Goal: Task Accomplishment & Management: Manage account settings

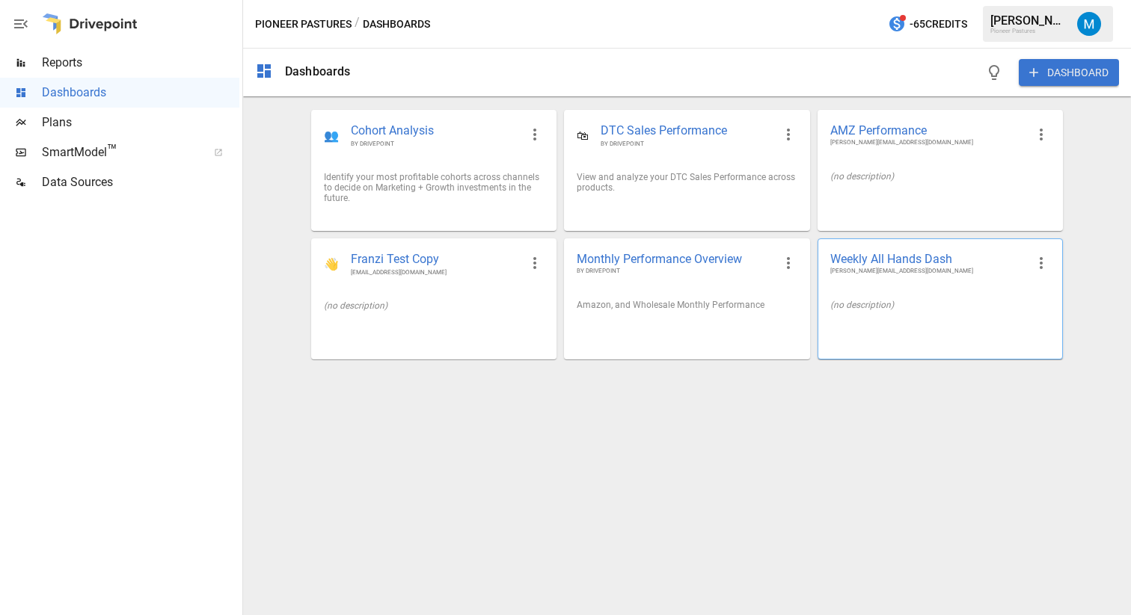
click at [859, 341] on div "Weekly All Hands Dash [PERSON_NAME][EMAIL_ADDRESS][DOMAIN_NAME] (no description)" at bounding box center [939, 299] width 245 height 121
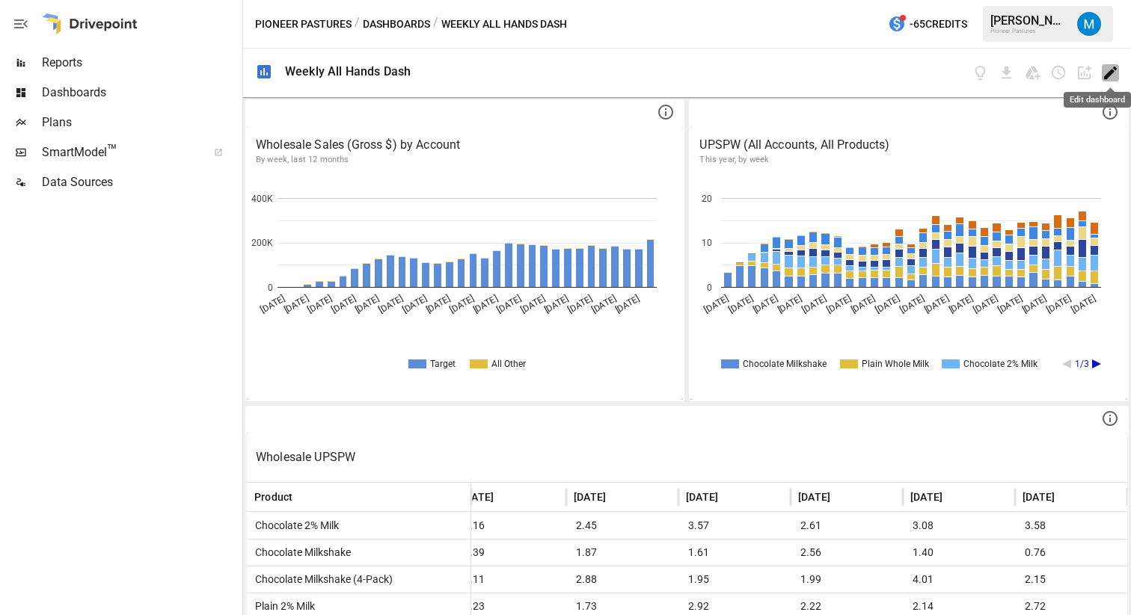
click at [1102, 71] on icon "Edit dashboard" at bounding box center [1110, 72] width 17 height 17
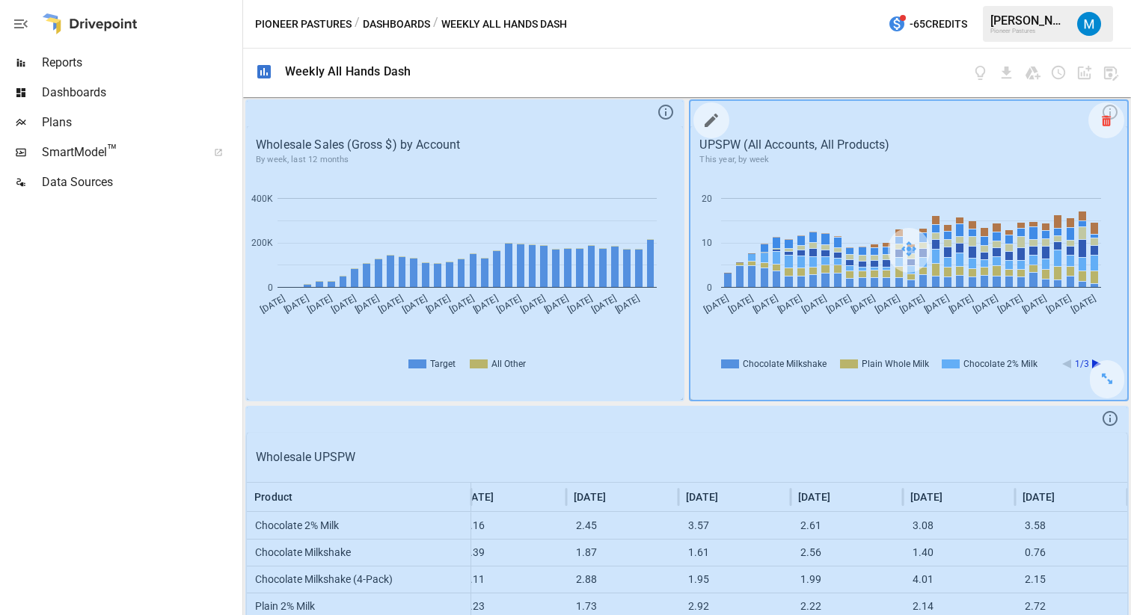
click at [1098, 124] on div at bounding box center [1106, 120] width 36 height 36
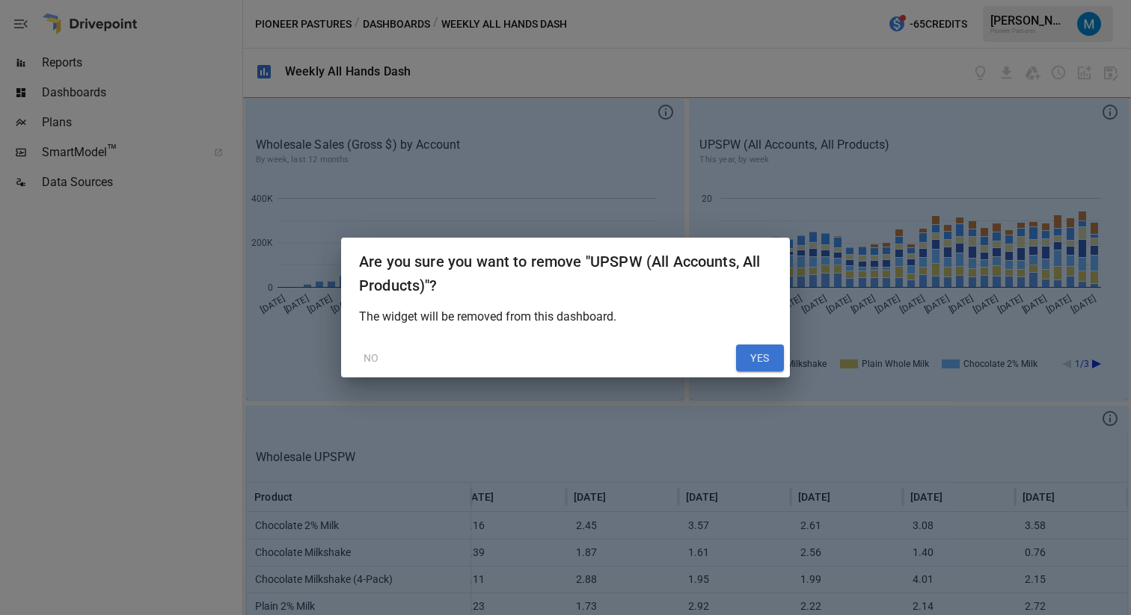
click at [753, 360] on button "YES" at bounding box center [760, 358] width 48 height 27
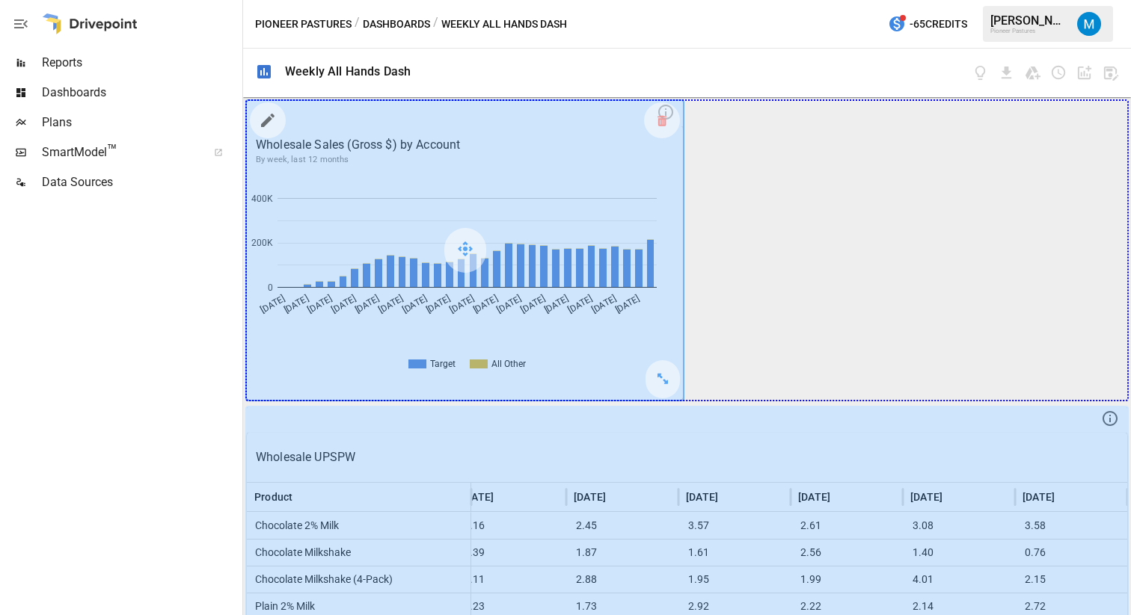
drag, startPoint x: 657, startPoint y: 378, endPoint x: 1072, endPoint y: 367, distance: 415.2
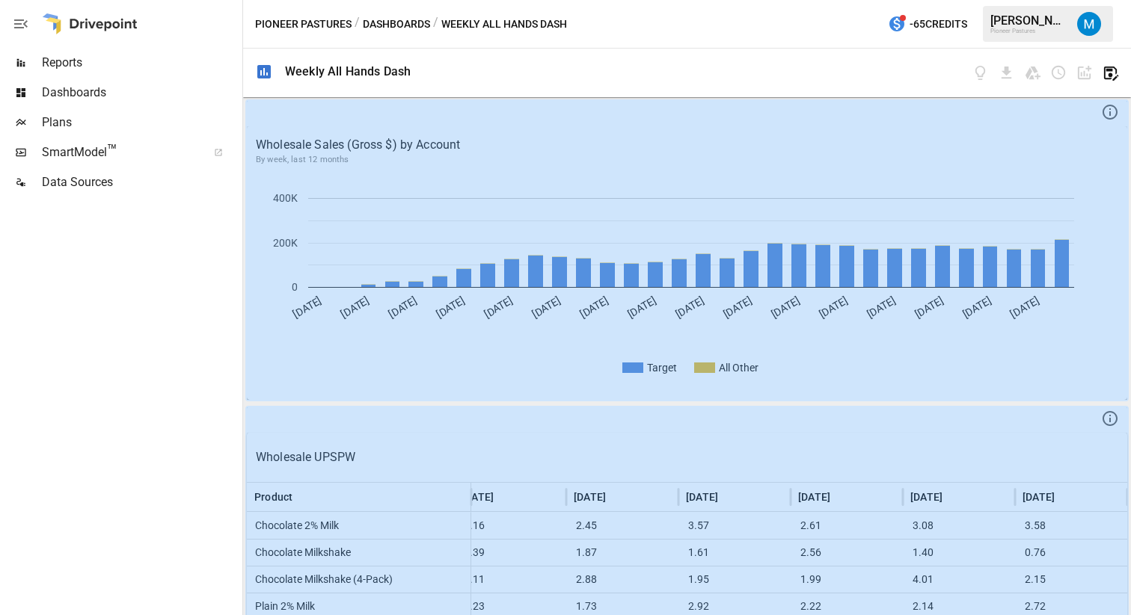
click at [1111, 69] on icon "button" at bounding box center [1111, 74] width 14 height 14
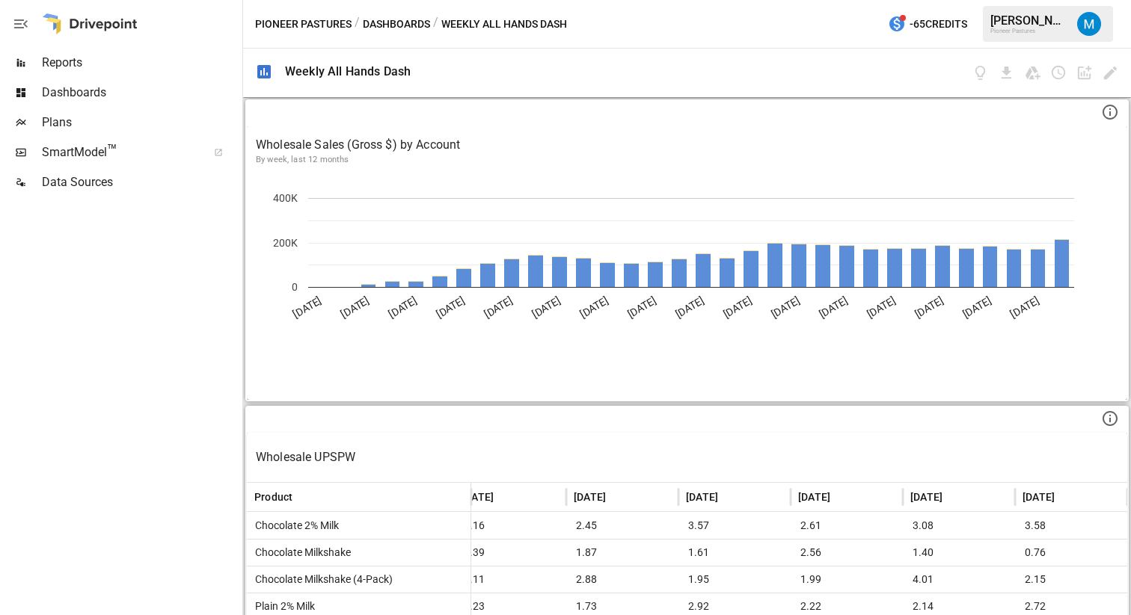
scroll to position [139, 0]
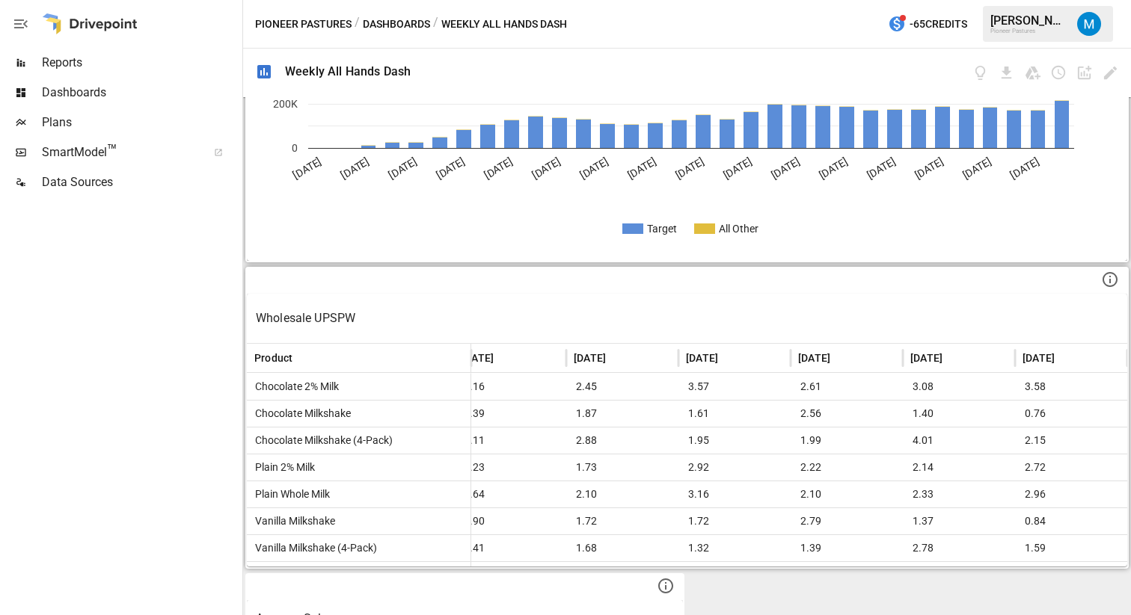
click at [490, 302] on div "Wholesale UPSPW" at bounding box center [687, 318] width 880 height 49
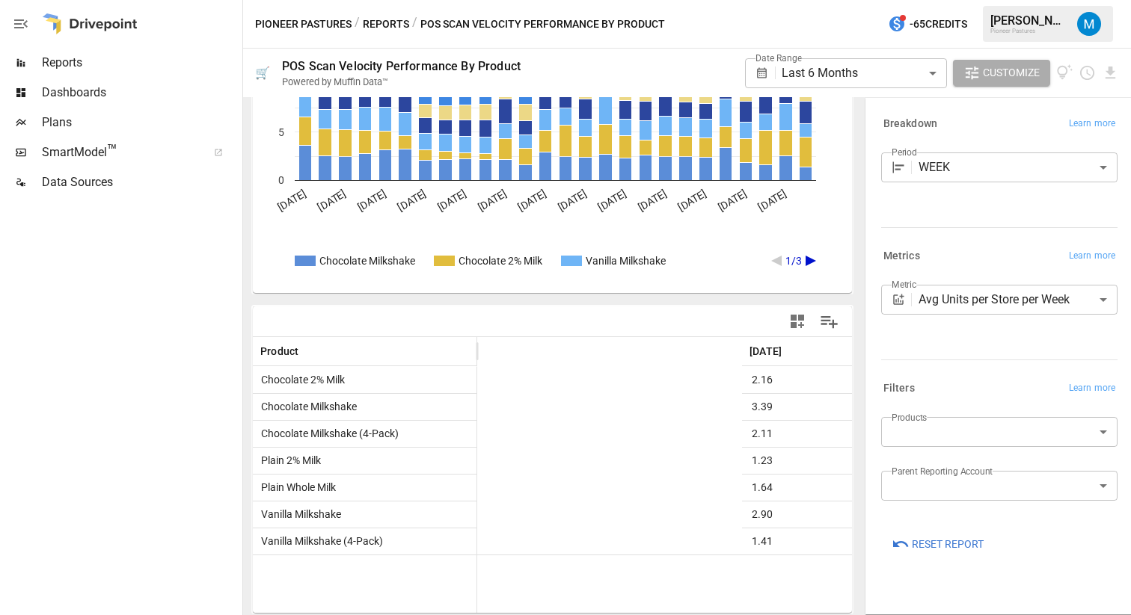
scroll to position [0, 2542]
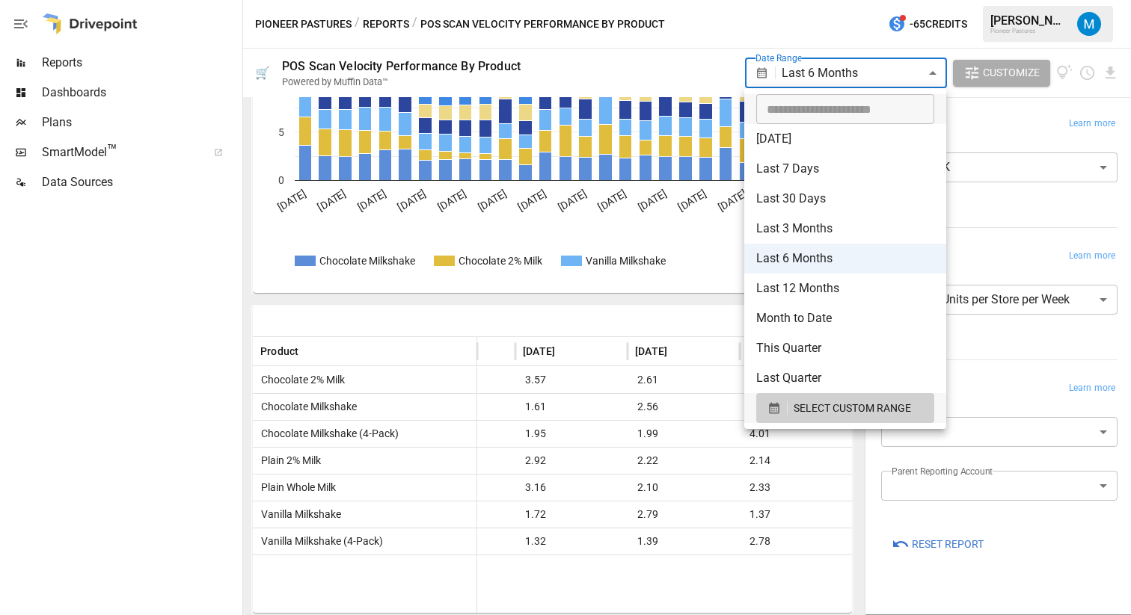
click at [854, 0] on body "**********" at bounding box center [565, 0] width 1131 height 0
click at [845, 232] on li "Last 3 Months" at bounding box center [845, 229] width 202 height 30
type input "**********"
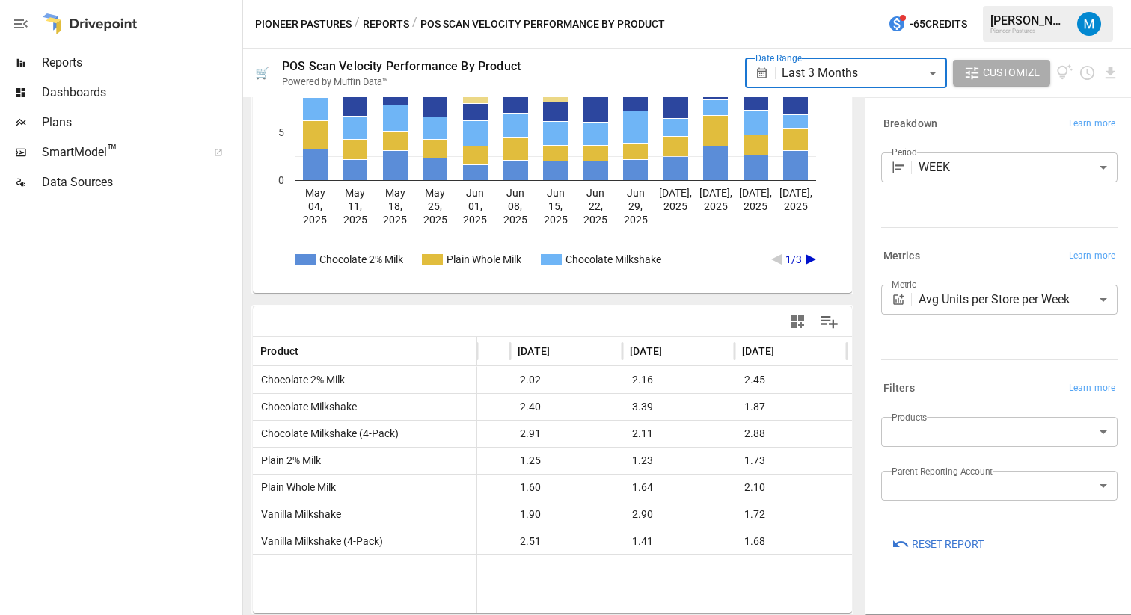
scroll to position [0, 1084]
click at [784, 322] on button "button" at bounding box center [797, 322] width 30 height 30
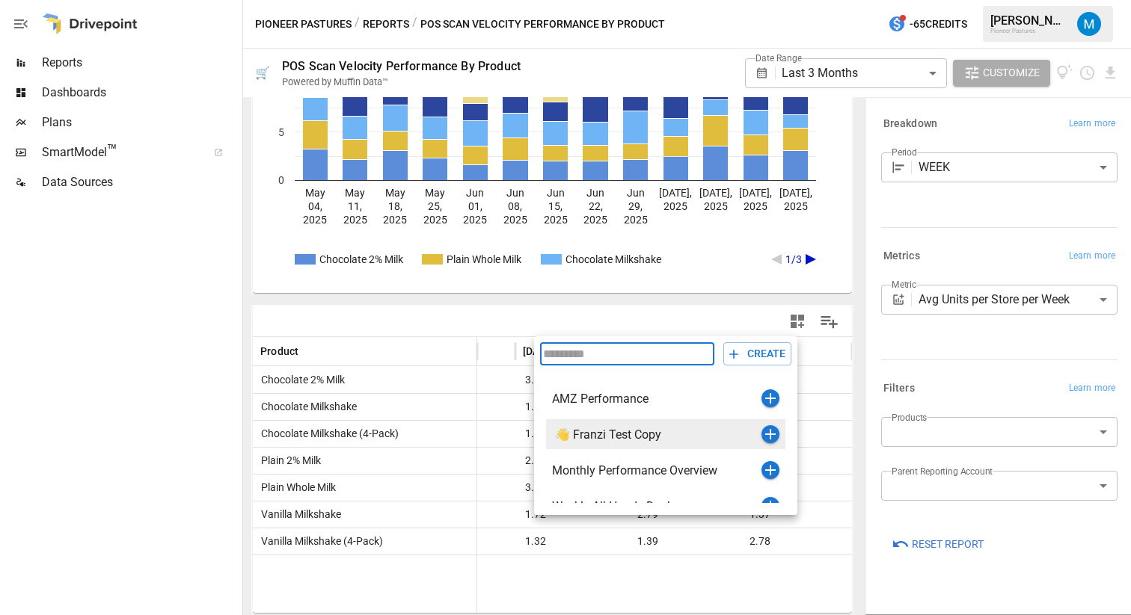
scroll to position [18, 0]
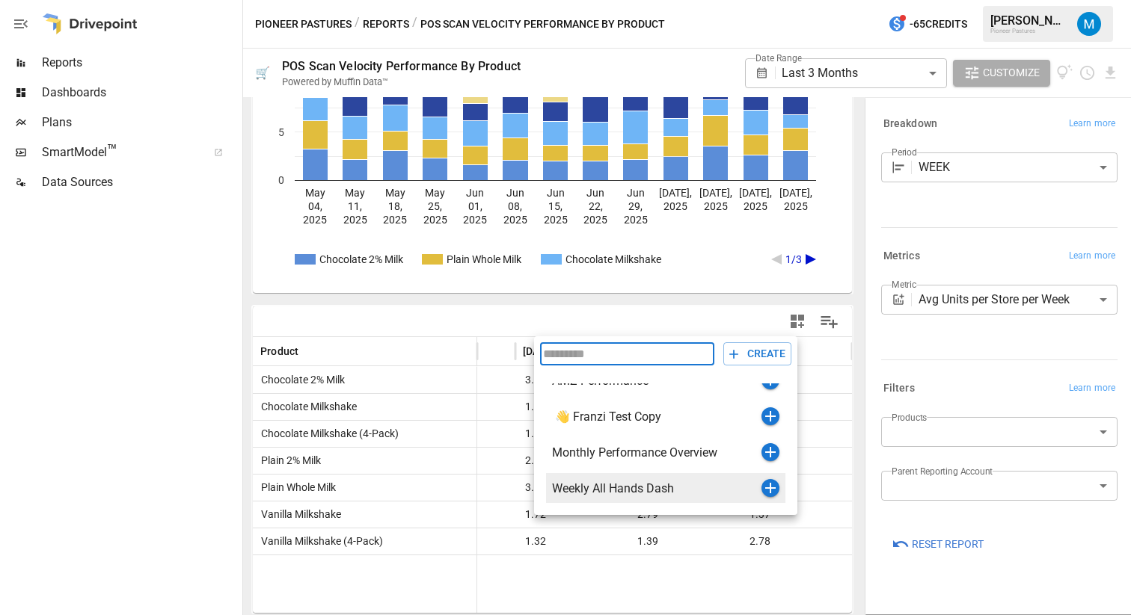
click at [767, 482] on icon "button" at bounding box center [770, 488] width 18 height 18
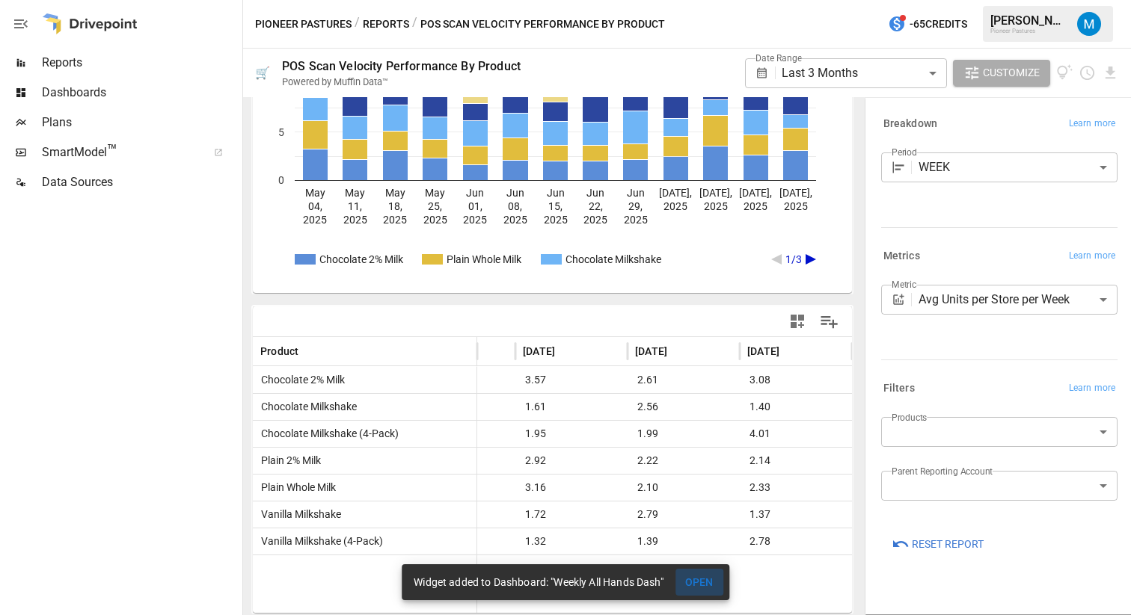
click at [691, 580] on button "OPEN" at bounding box center [699, 583] width 48 height 28
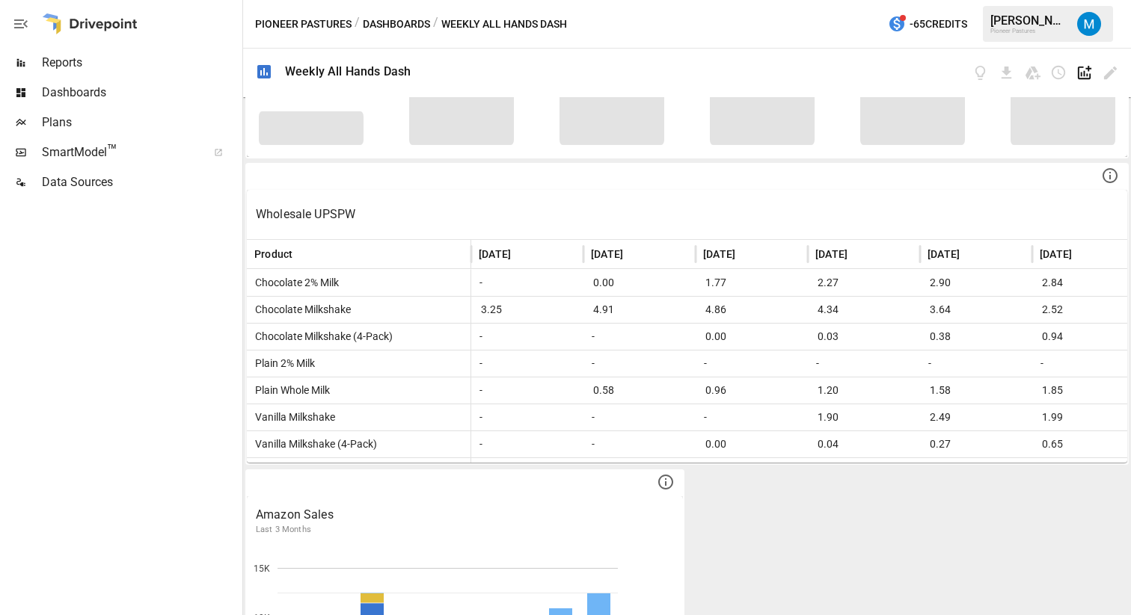
scroll to position [19, 0]
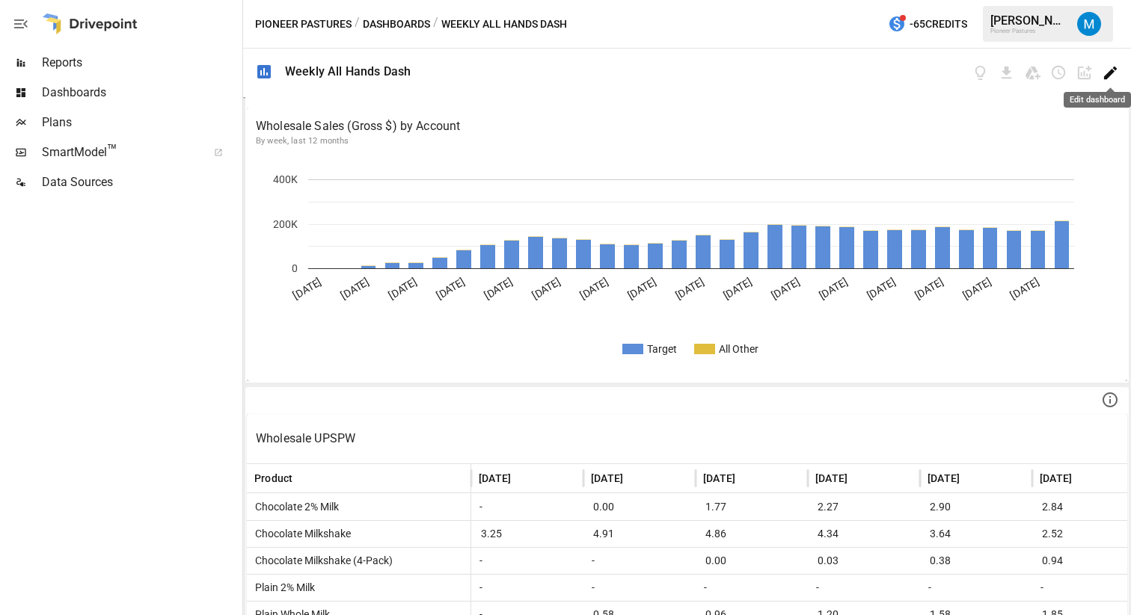
click at [1109, 73] on icon "Edit dashboard" at bounding box center [1110, 73] width 13 height 13
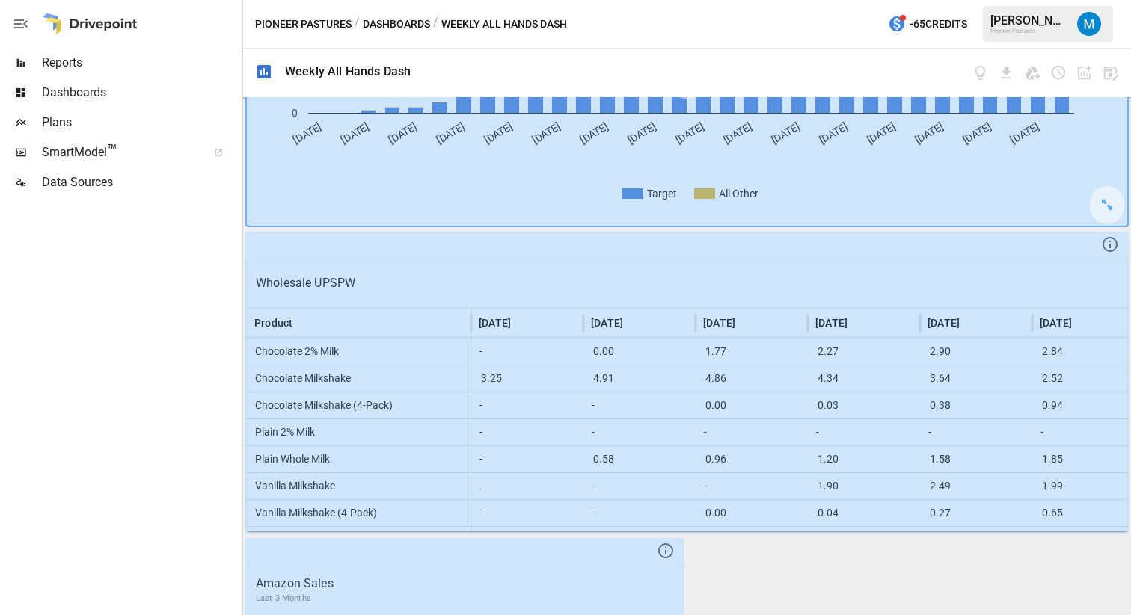
scroll to position [176, 0]
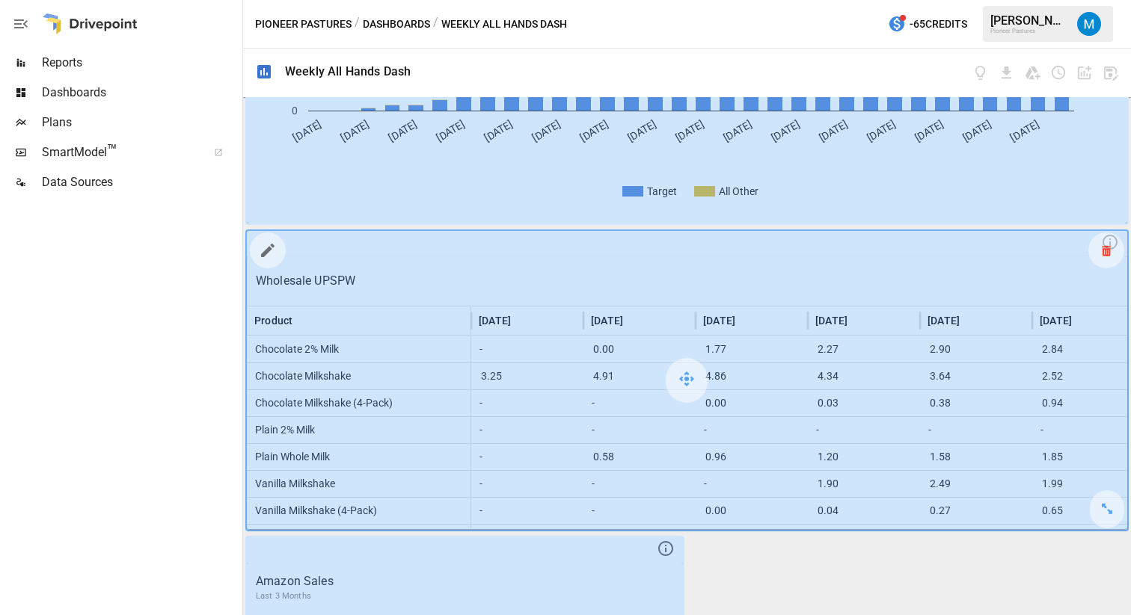
click at [1096, 256] on div at bounding box center [1106, 251] width 36 height 36
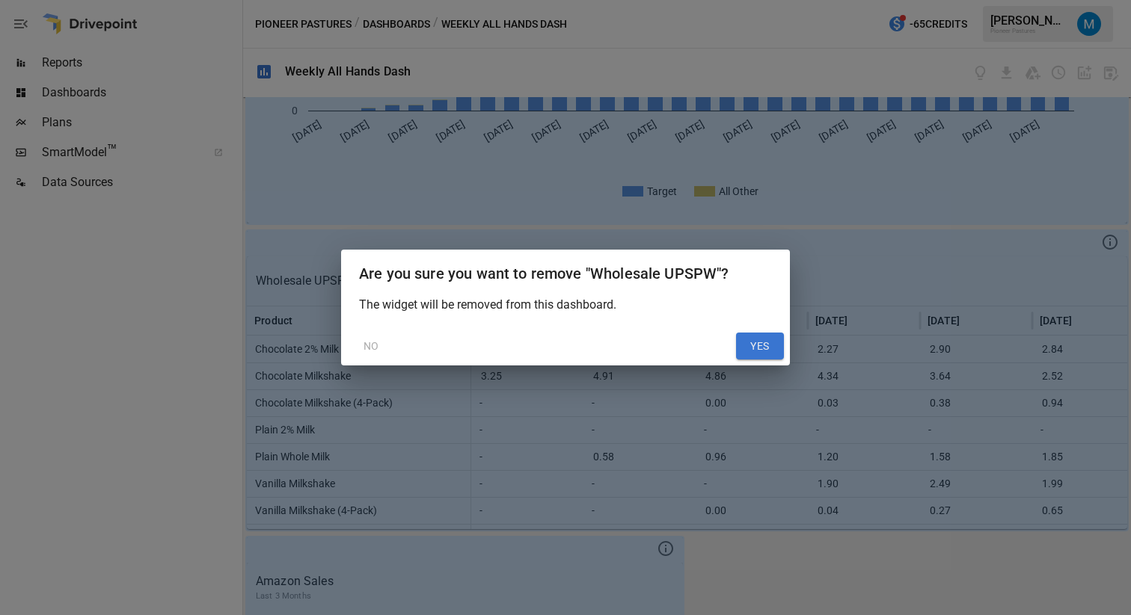
click at [761, 345] on button "YES" at bounding box center [760, 346] width 48 height 27
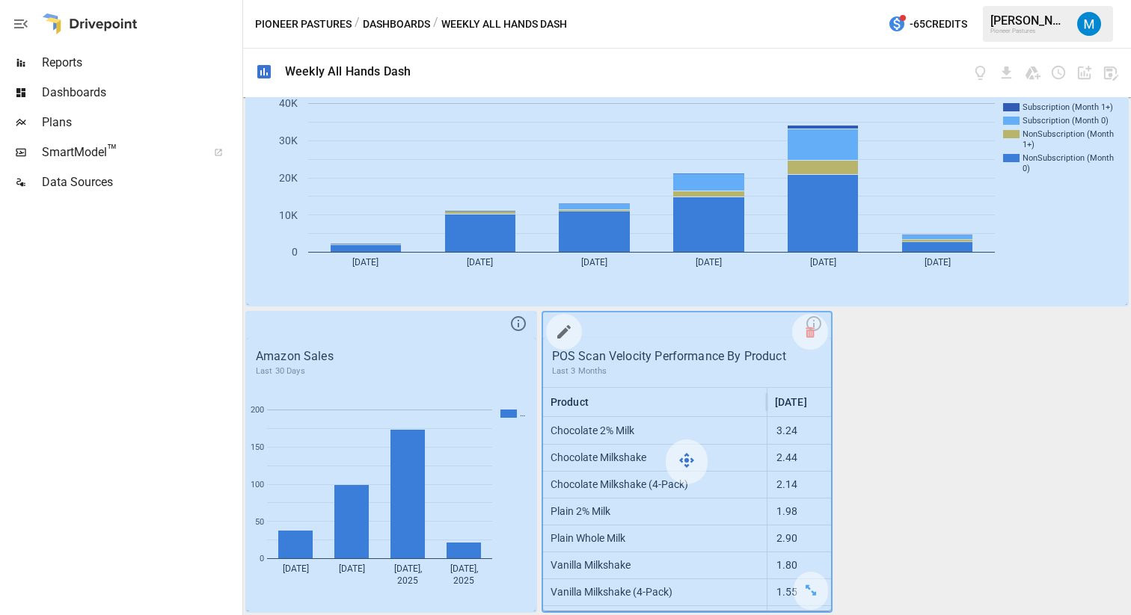
scroll to position [95, 0]
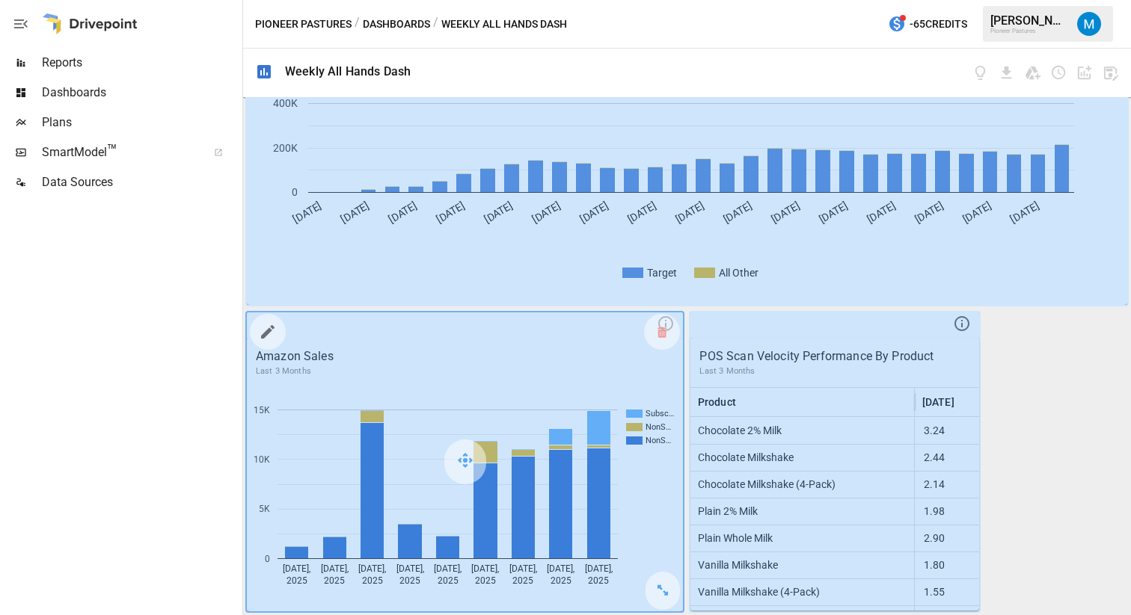
click at [687, 257] on div at bounding box center [687, 155] width 880 height 299
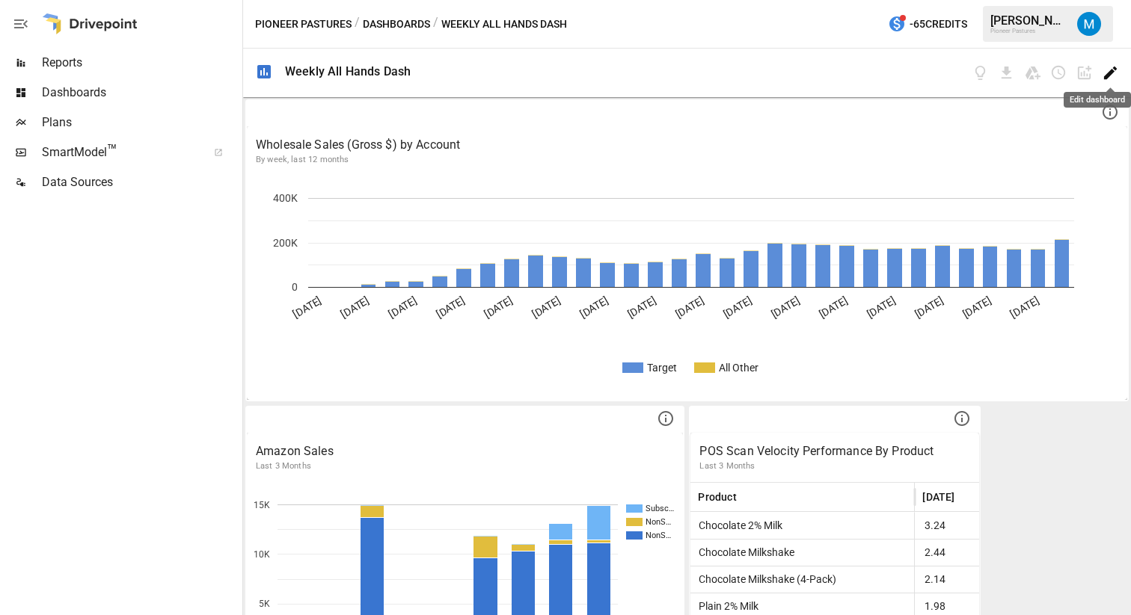
click at [1103, 75] on icon "Edit dashboard" at bounding box center [1110, 72] width 17 height 17
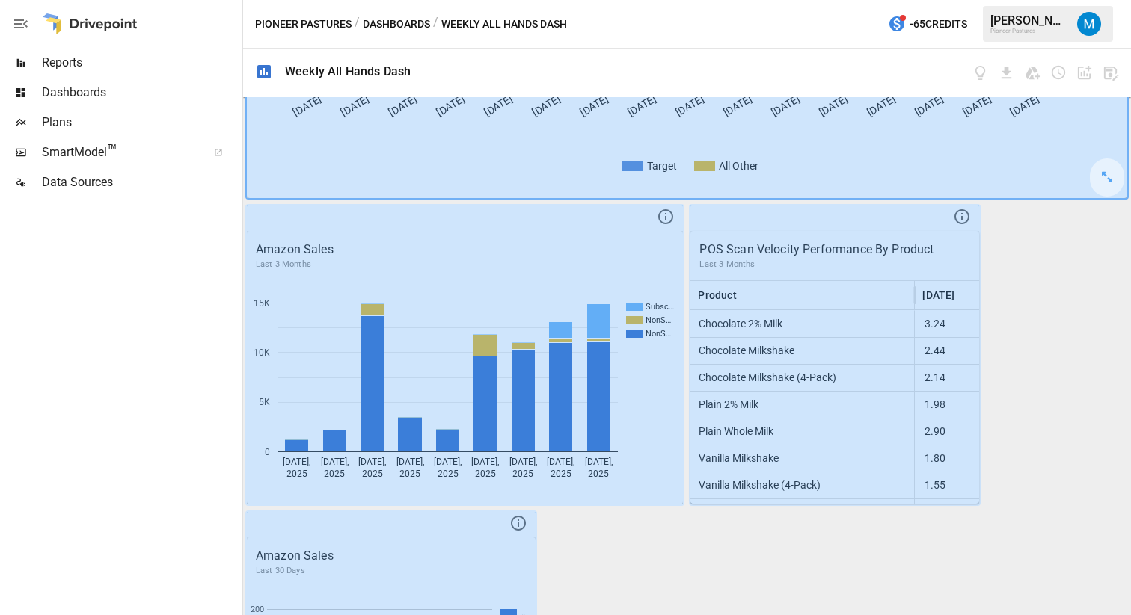
scroll to position [268, 0]
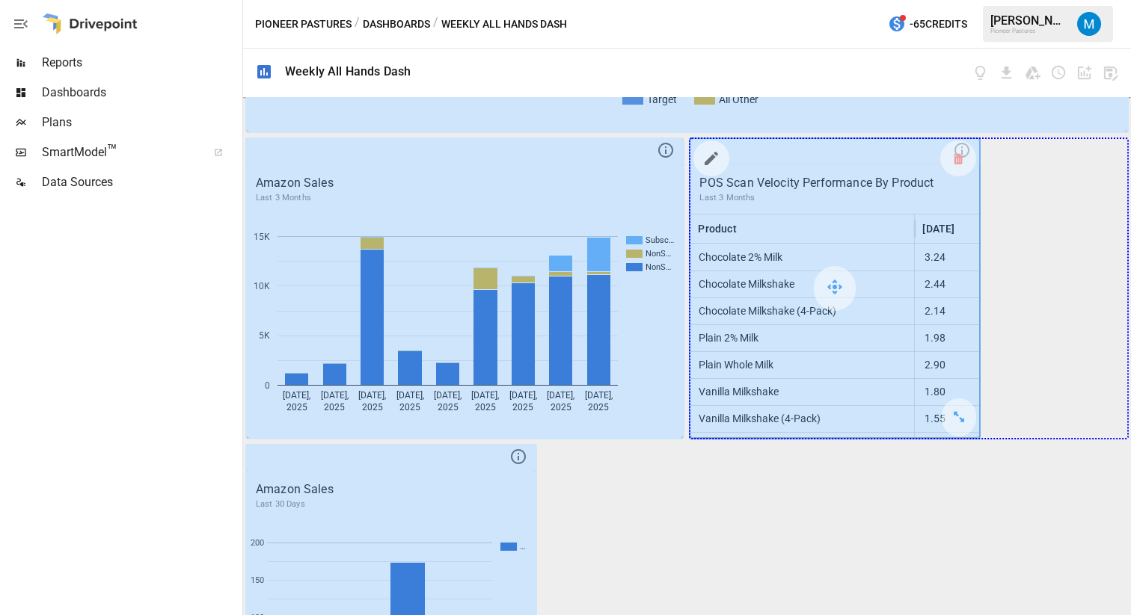
drag, startPoint x: 961, startPoint y: 422, endPoint x: 1094, endPoint y: 421, distance: 133.1
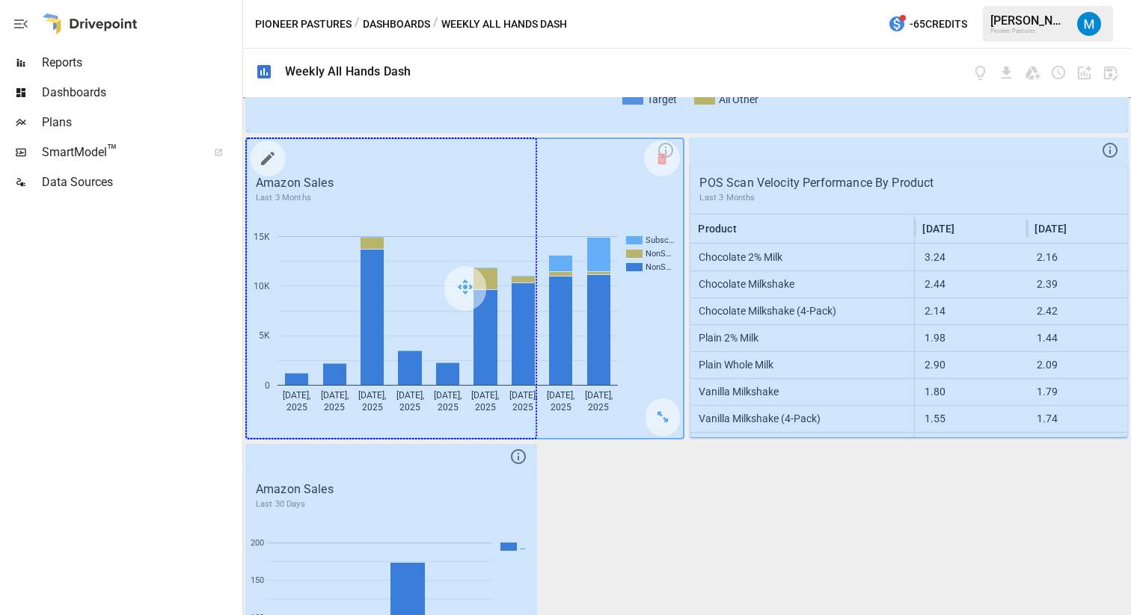
drag, startPoint x: 662, startPoint y: 414, endPoint x: 543, endPoint y: 417, distance: 118.9
click at [543, 417] on div at bounding box center [465, 288] width 436 height 299
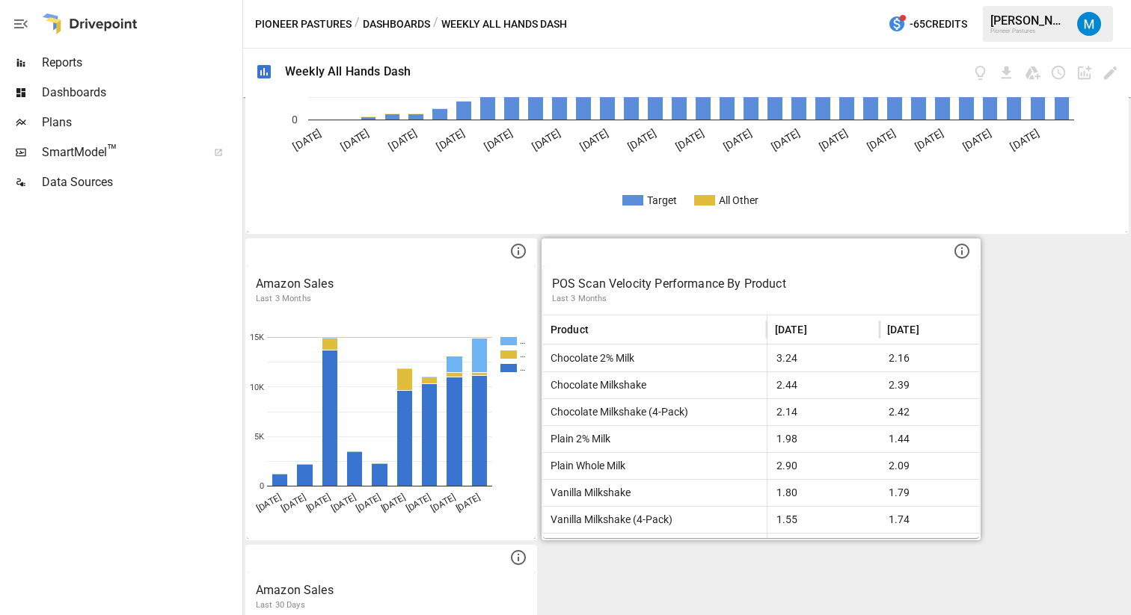
scroll to position [262, 0]
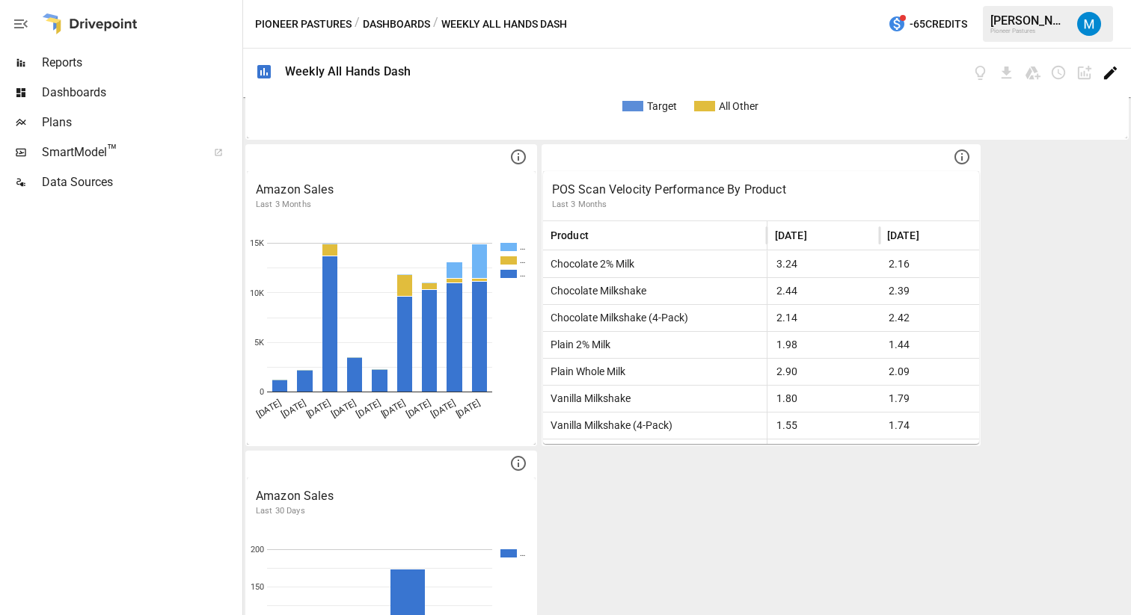
click at [1105, 71] on icon "Edit dashboard" at bounding box center [1110, 72] width 17 height 17
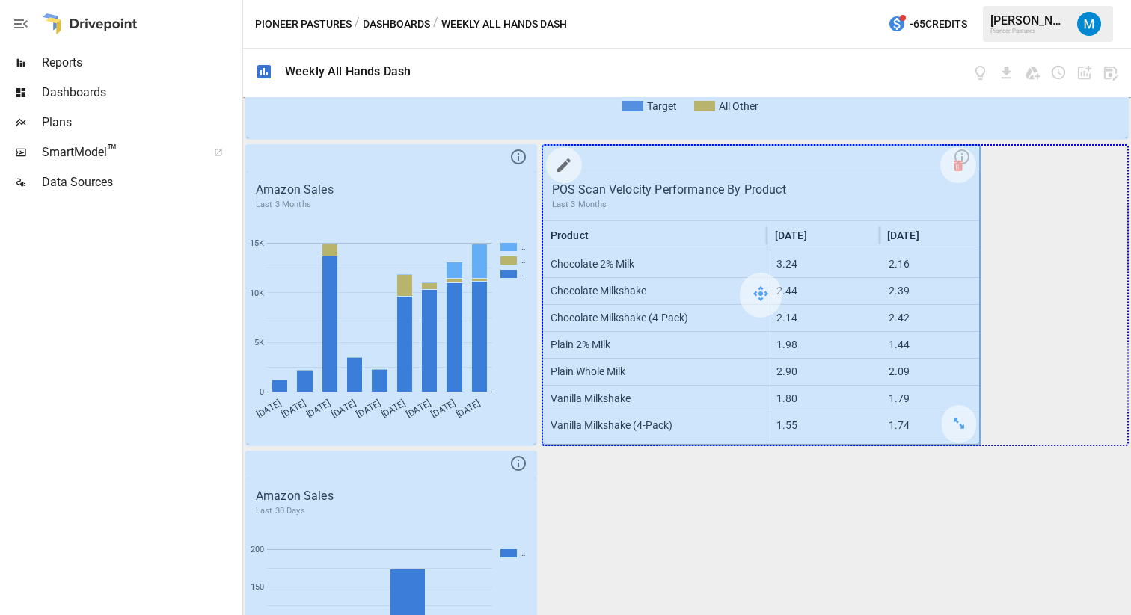
drag, startPoint x: 958, startPoint y: 424, endPoint x: 1075, endPoint y: 424, distance: 117.4
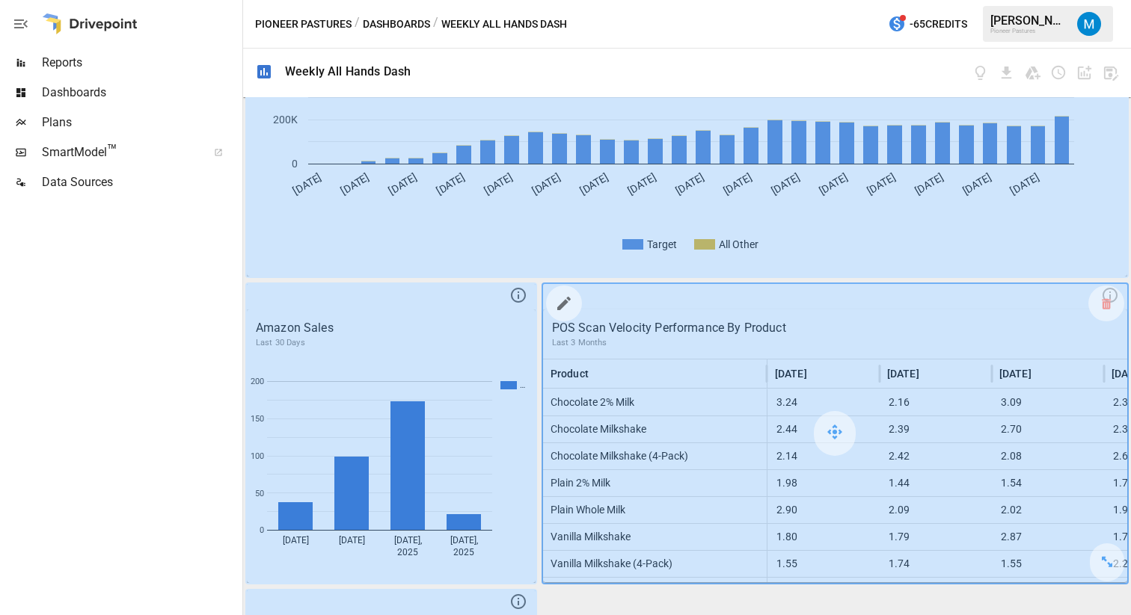
scroll to position [131, 0]
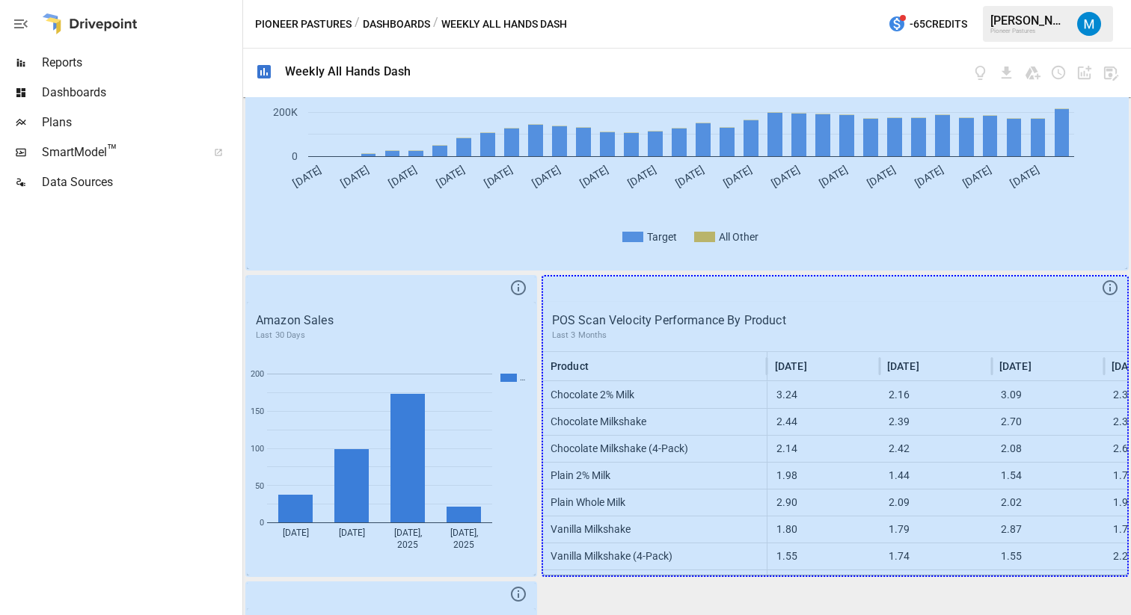
drag, startPoint x: 1100, startPoint y: 559, endPoint x: 1158, endPoint y: 562, distance: 57.7
click at [1130, 0] on html "Reports Dashboards Plans SmartModel ™ Data Sources Pioneer Pastures / Dashboard…" at bounding box center [565, 0] width 1131 height 0
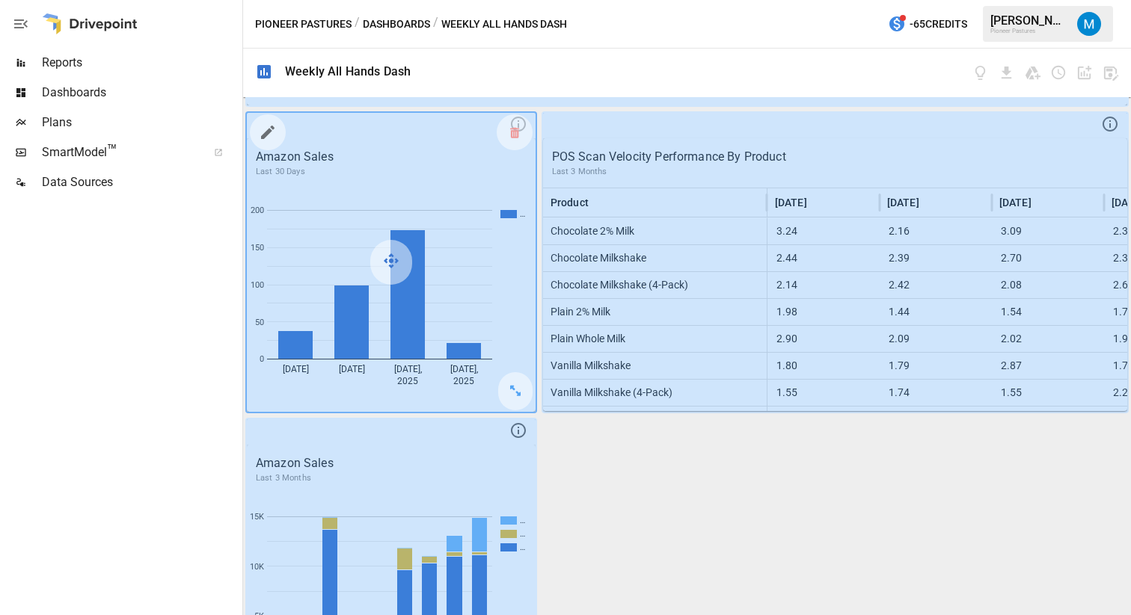
scroll to position [296, 0]
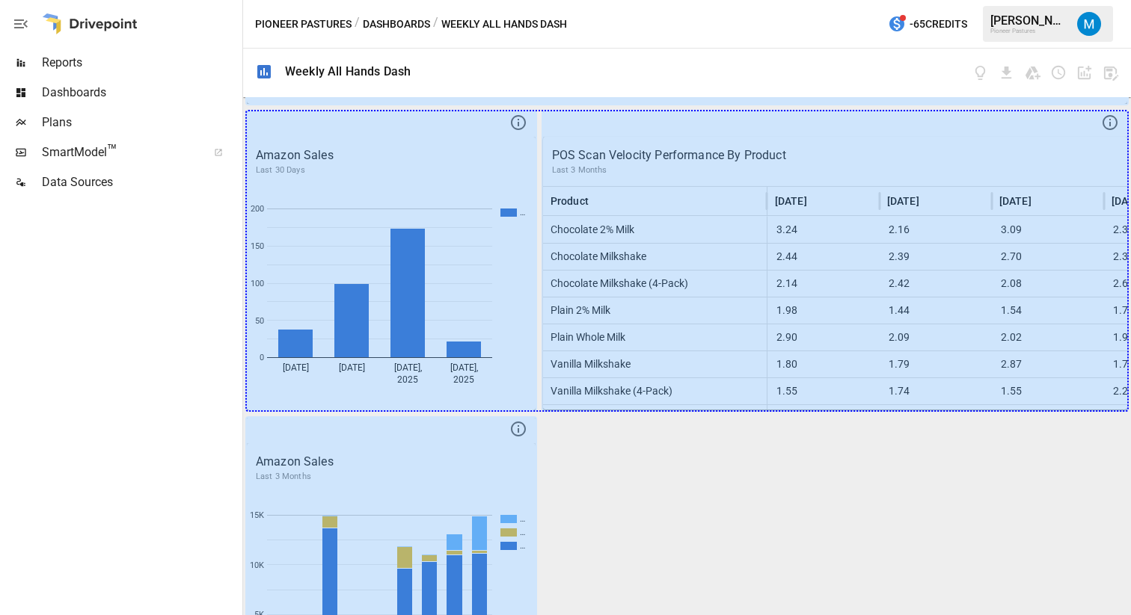
drag, startPoint x: 512, startPoint y: 390, endPoint x: 1149, endPoint y: 375, distance: 638.1
click at [1130, 0] on html "Reports Dashboards Plans SmartModel ™ Data Sources Pioneer Pastures / Dashboard…" at bounding box center [565, 0] width 1131 height 0
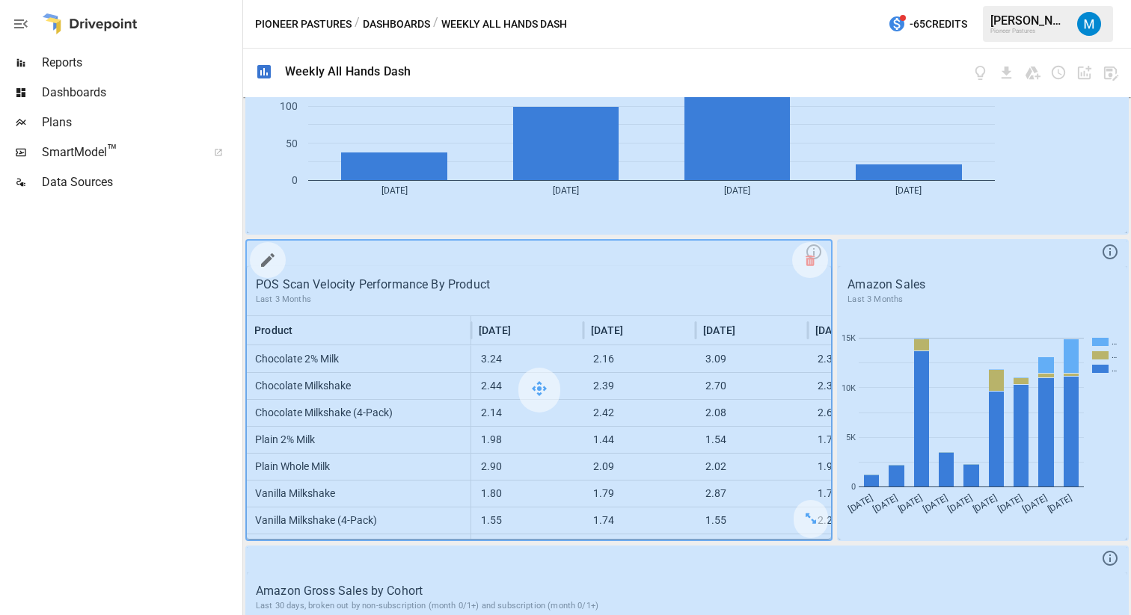
scroll to position [478, 0]
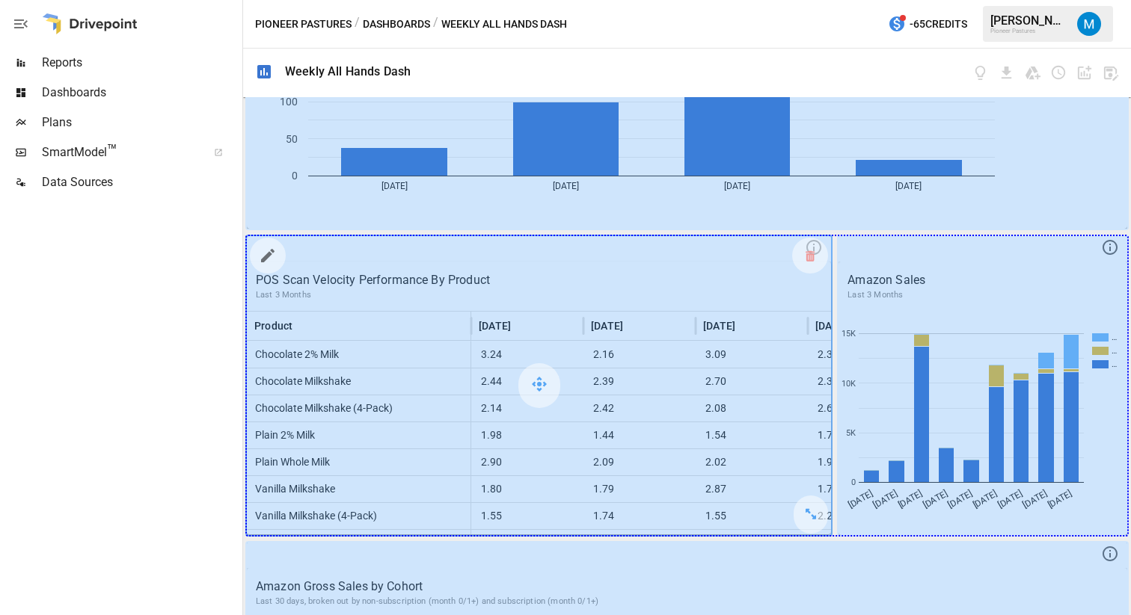
drag, startPoint x: 806, startPoint y: 512, endPoint x: 1065, endPoint y: 530, distance: 259.4
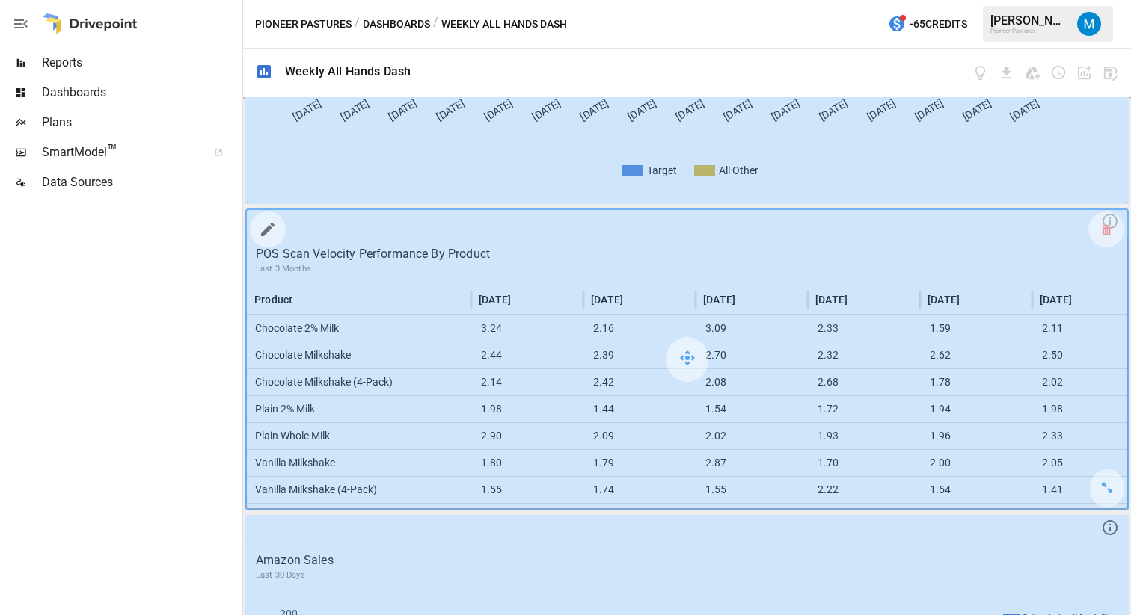
scroll to position [200, 0]
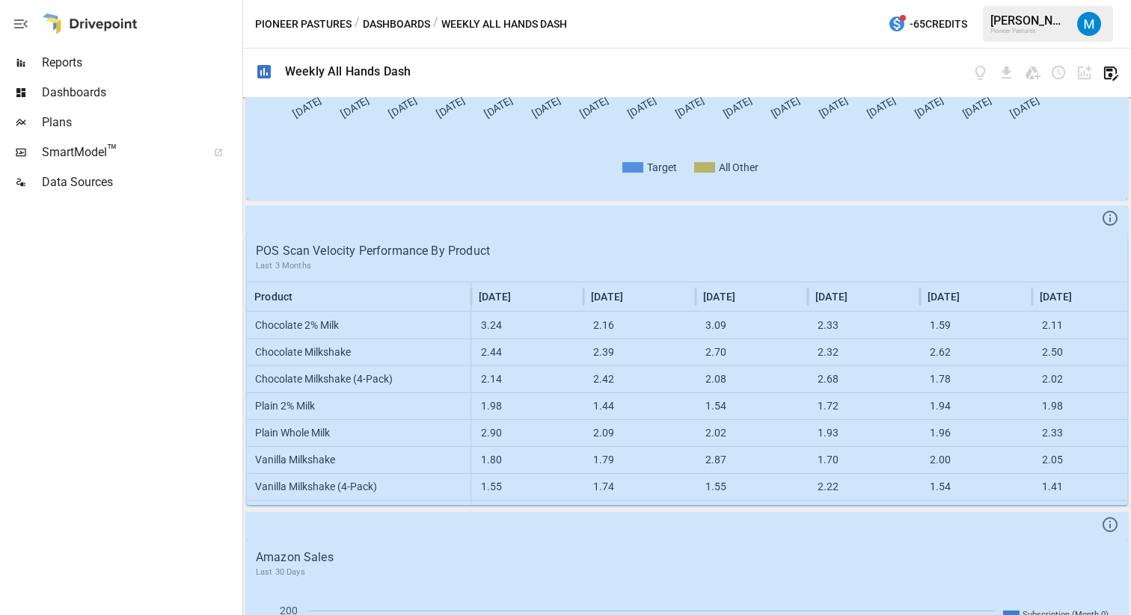
click at [1110, 75] on icon "button" at bounding box center [1111, 74] width 14 height 14
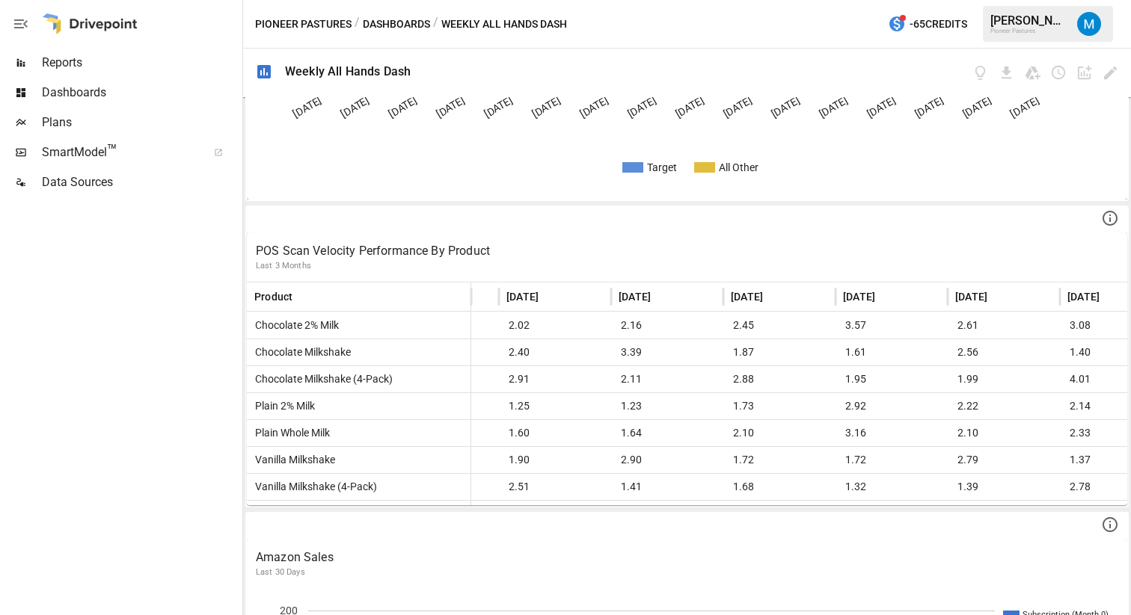
scroll to position [0, 802]
